Goal: Task Accomplishment & Management: Use online tool/utility

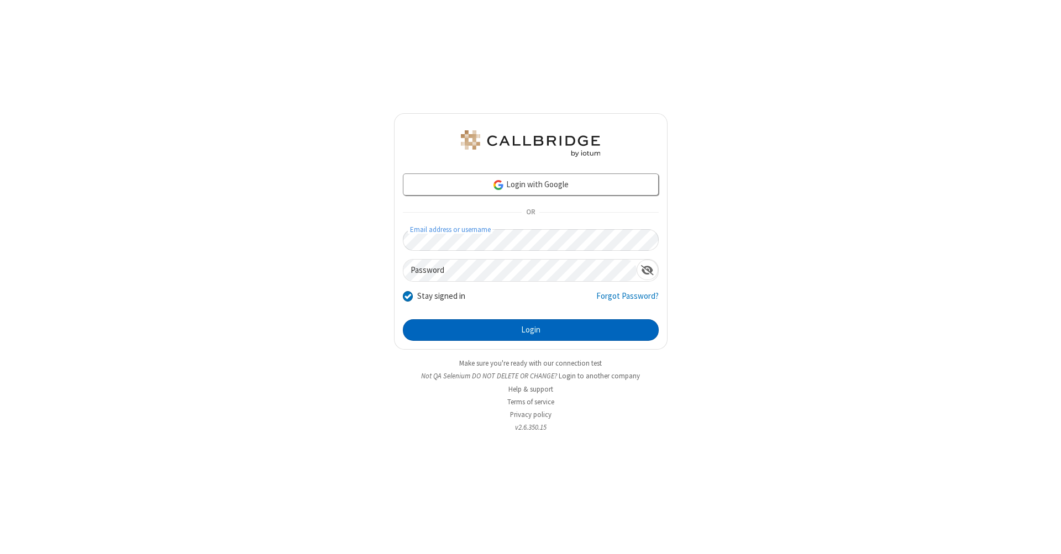
click at [530, 330] on button "Login" at bounding box center [531, 330] width 256 height 22
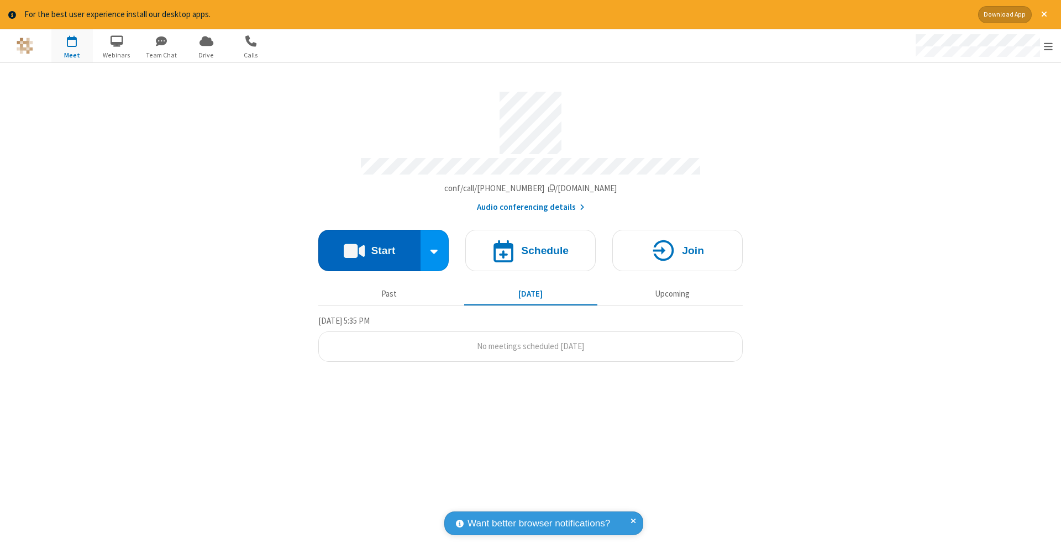
click at [369, 245] on button "Start" at bounding box center [369, 250] width 102 height 41
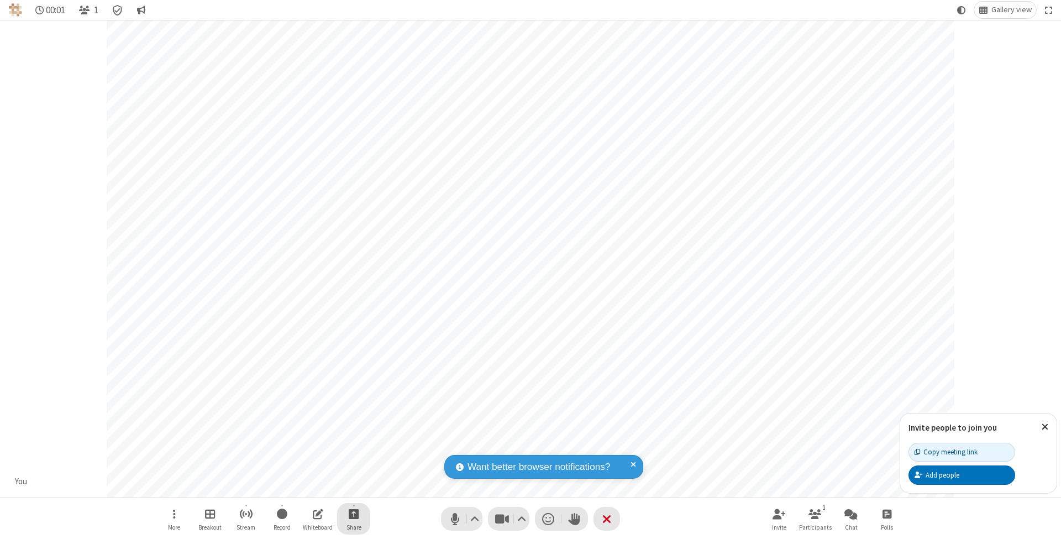
click at [353, 513] on span "Start sharing" at bounding box center [354, 514] width 10 height 14
click at [309, 487] on span "Share my screen" at bounding box center [309, 488] width 13 height 9
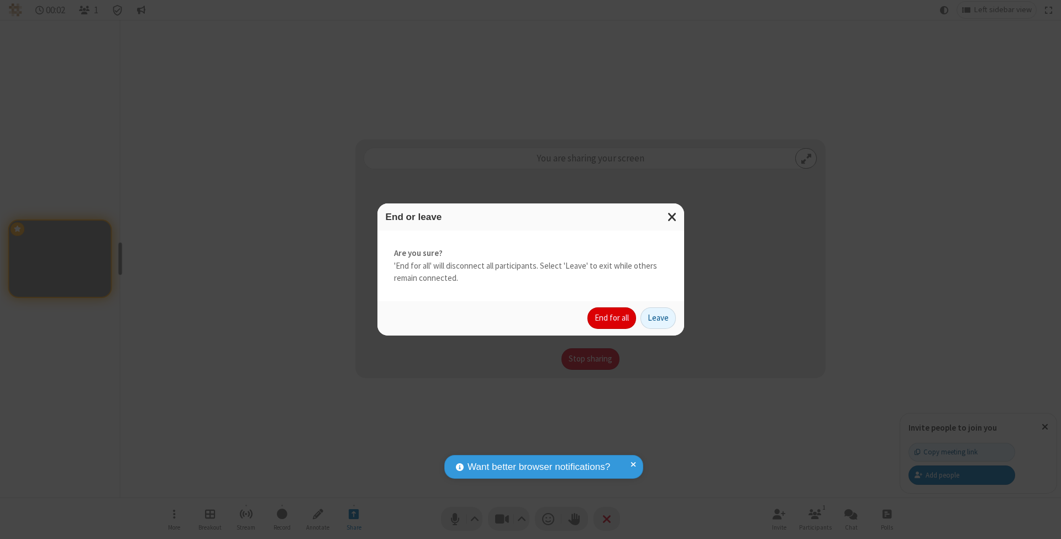
click at [612, 317] on button "End for all" at bounding box center [611, 318] width 49 height 22
